Goal: Information Seeking & Learning: Learn about a topic

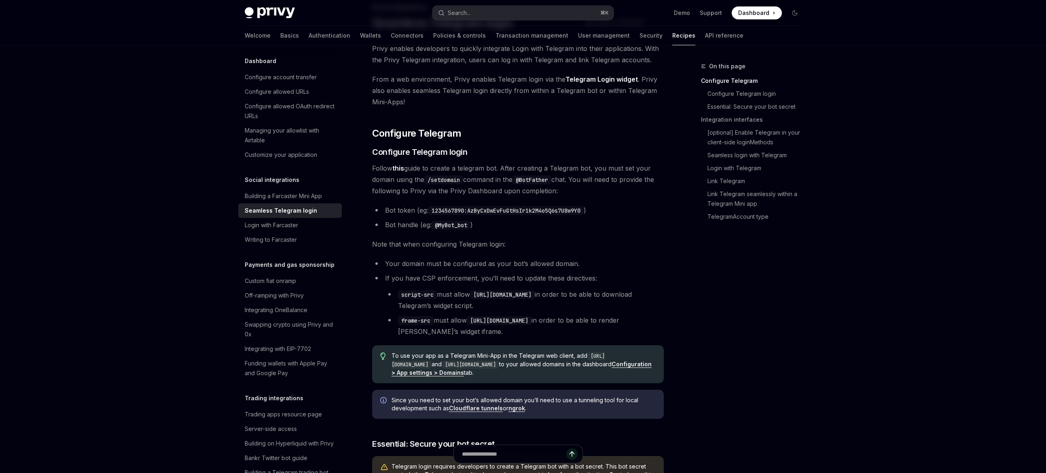
scroll to position [55, 0]
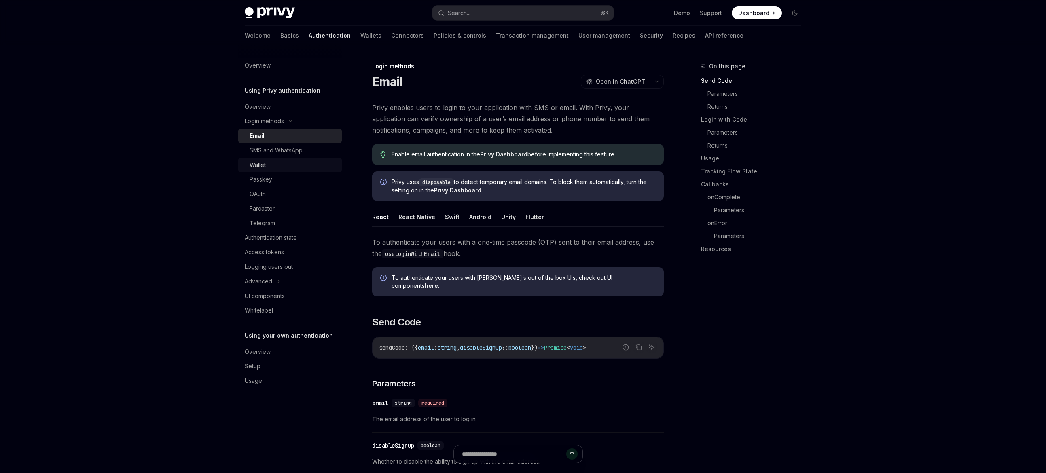
click at [300, 163] on div "Wallet" at bounding box center [293, 165] width 87 height 10
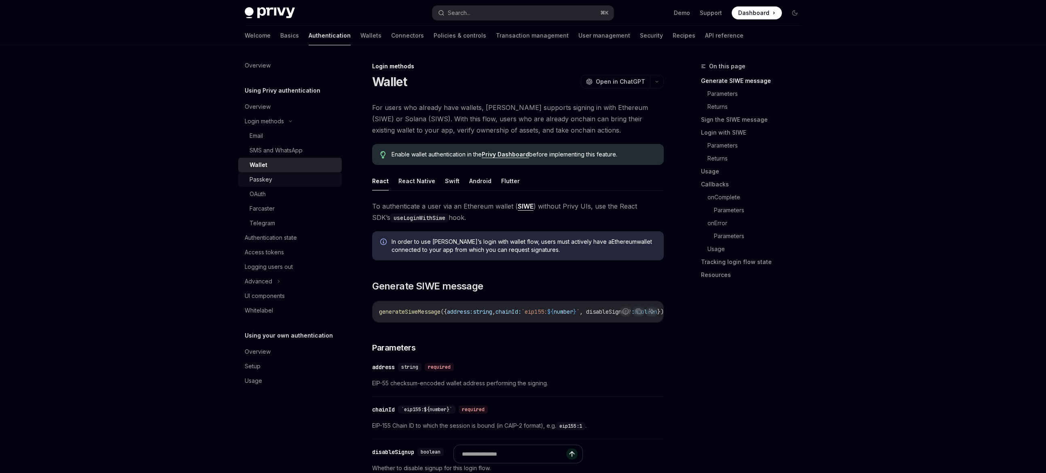
click at [290, 179] on div "Passkey" at bounding box center [293, 180] width 87 height 10
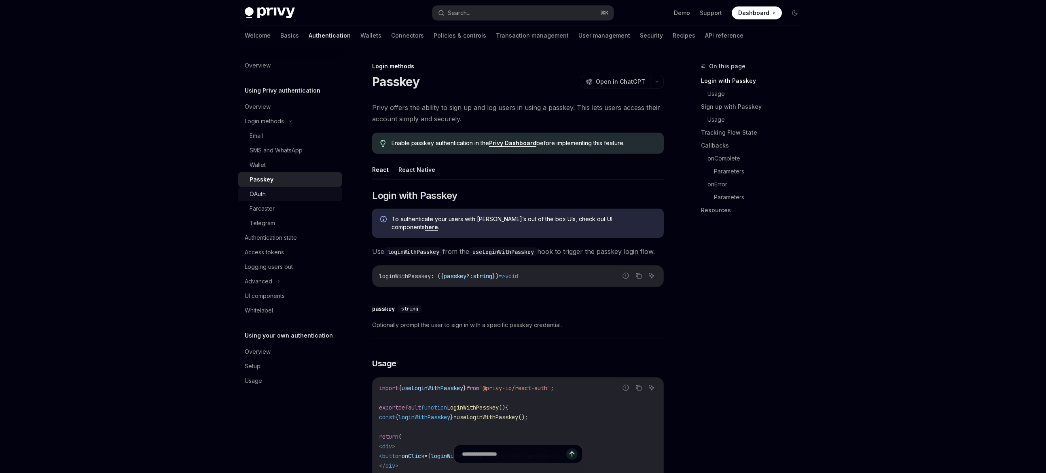
click at [273, 192] on div "OAuth" at bounding box center [293, 194] width 87 height 10
type textarea "*"
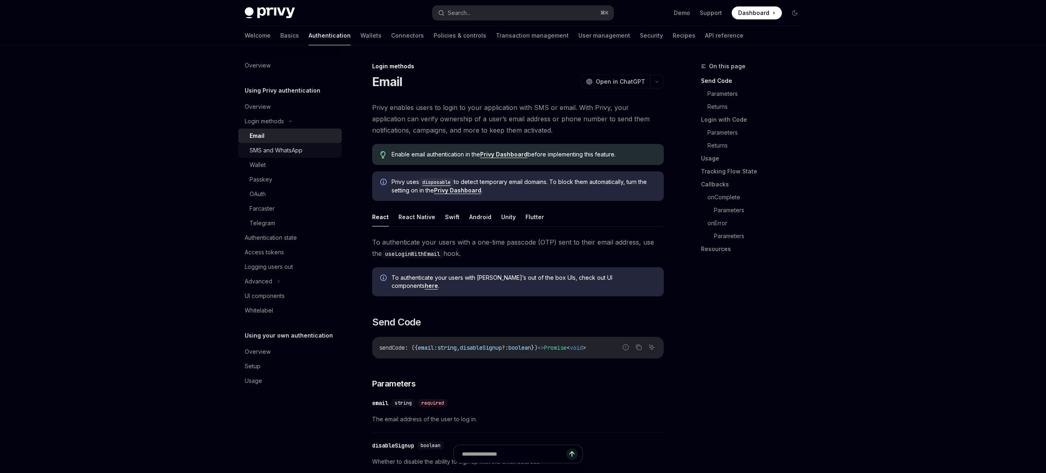
click at [308, 150] on div "SMS and WhatsApp" at bounding box center [293, 151] width 87 height 10
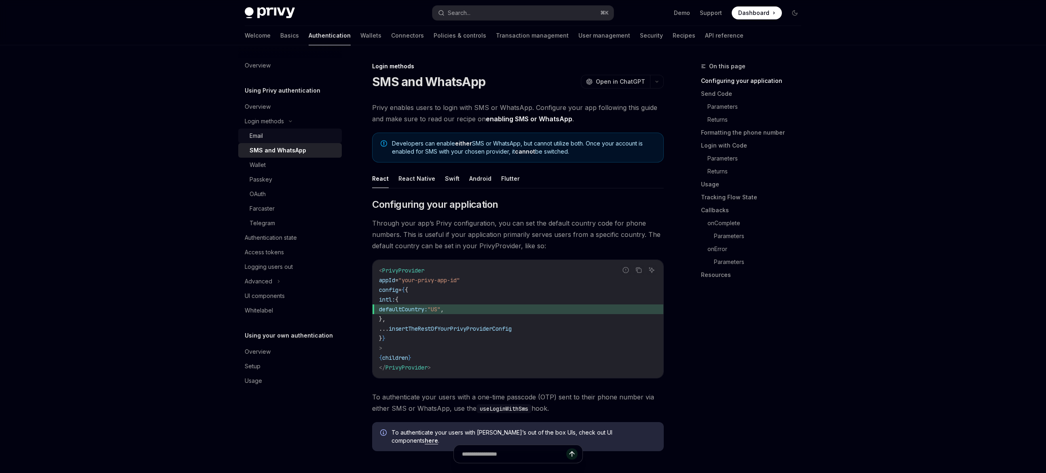
click at [305, 135] on div "Email" at bounding box center [293, 136] width 87 height 10
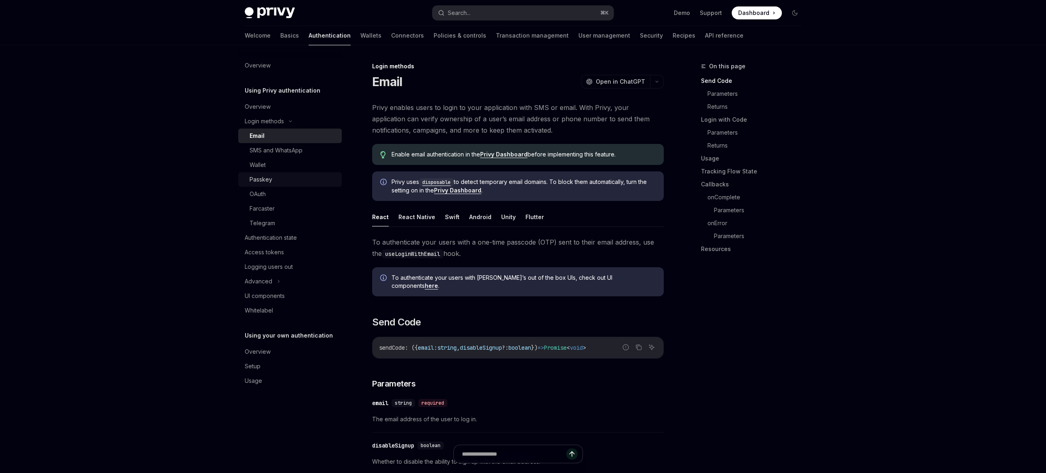
click at [296, 173] on link "Passkey" at bounding box center [290, 179] width 104 height 15
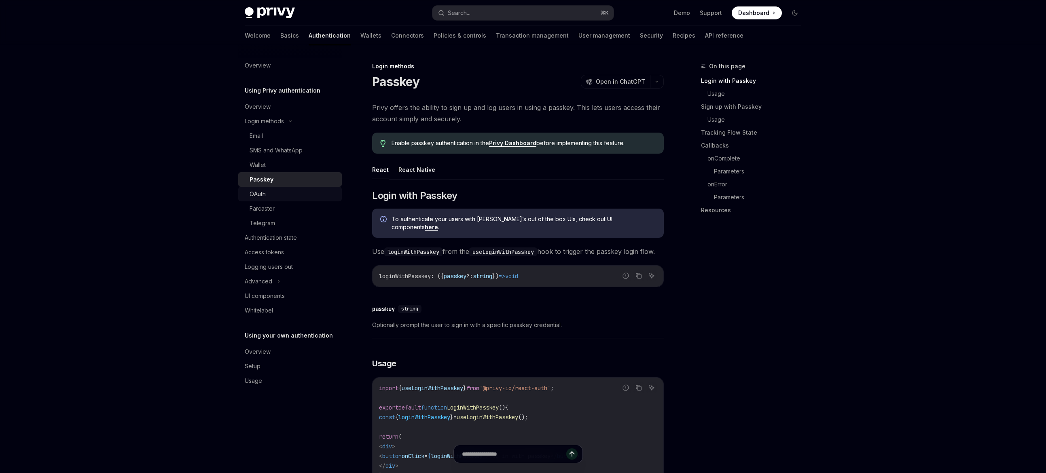
click at [279, 195] on div "OAuth" at bounding box center [293, 194] width 87 height 10
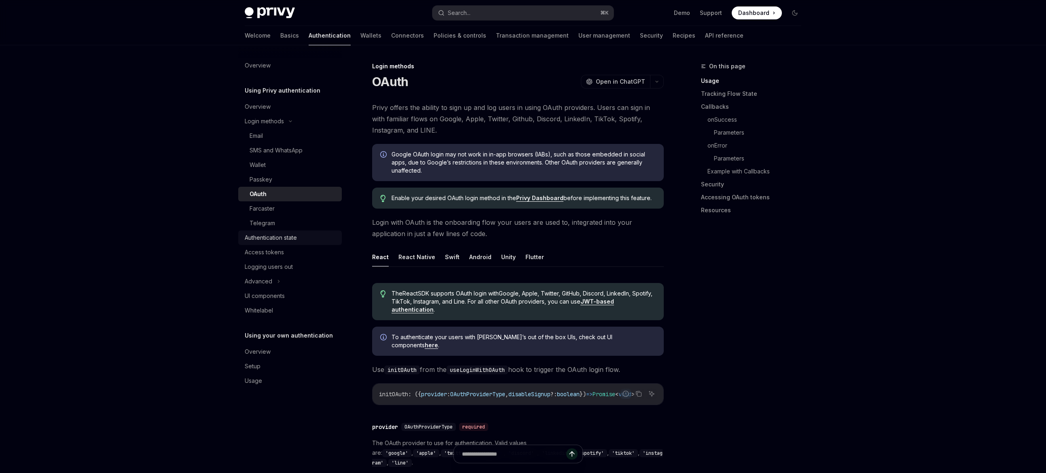
click at [285, 235] on div "Authentication state" at bounding box center [271, 238] width 52 height 10
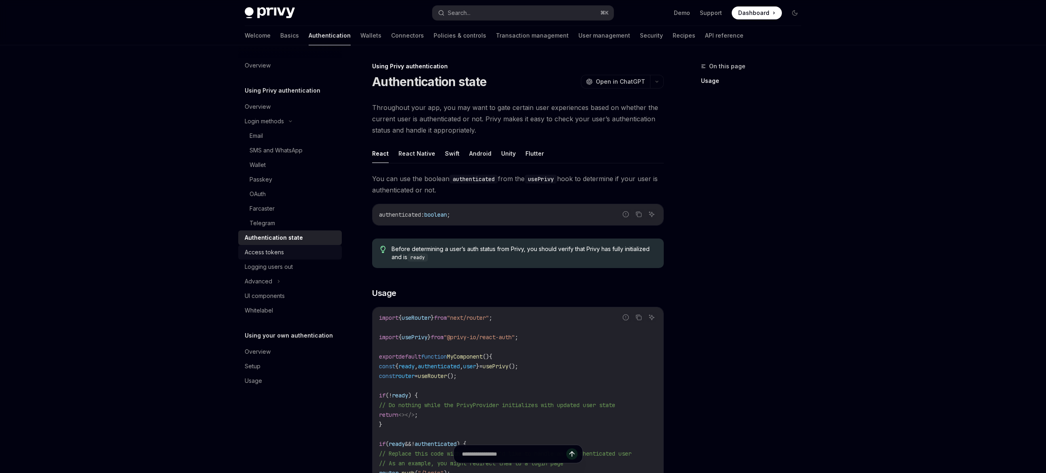
click at [287, 253] on div "Access tokens" at bounding box center [291, 252] width 92 height 10
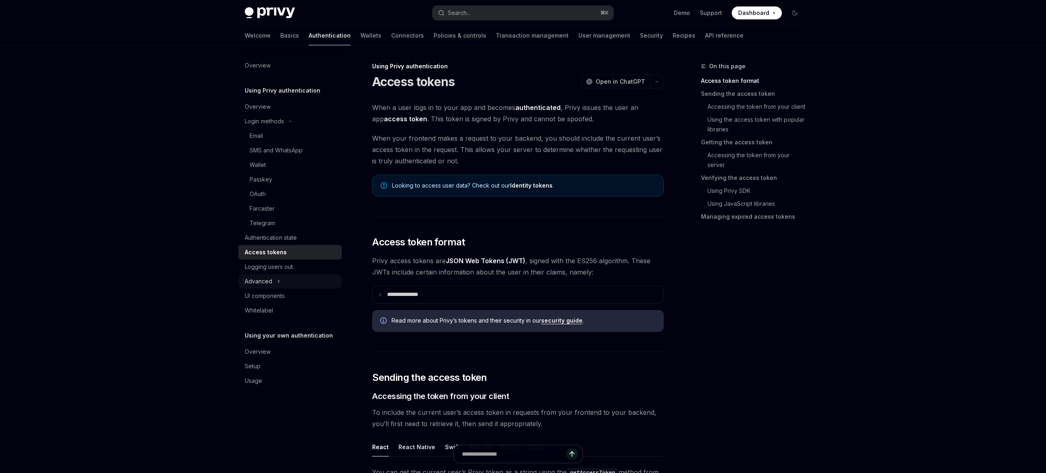
click at [274, 285] on div "Advanced" at bounding box center [290, 281] width 104 height 15
click at [290, 341] on div "UI components" at bounding box center [291, 340] width 92 height 10
type textarea "*"
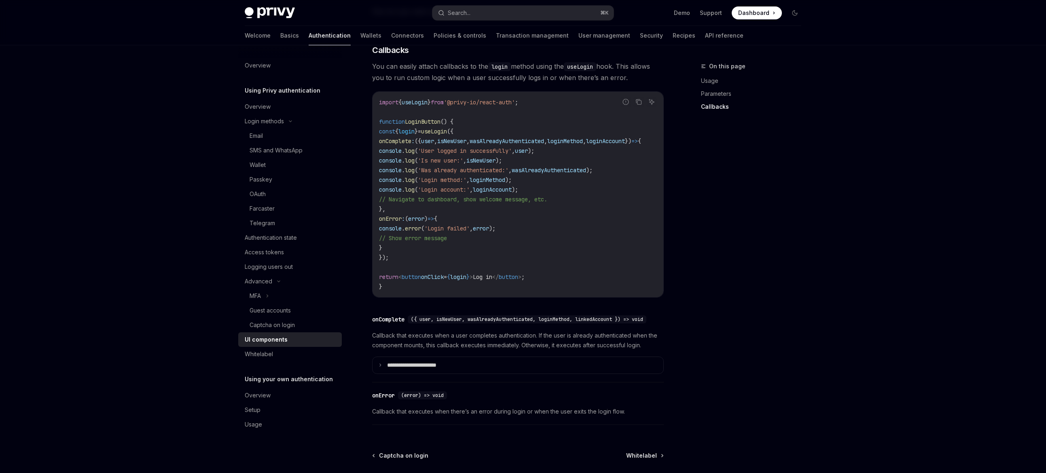
scroll to position [1010, 0]
